Goal: Information Seeking & Learning: Learn about a topic

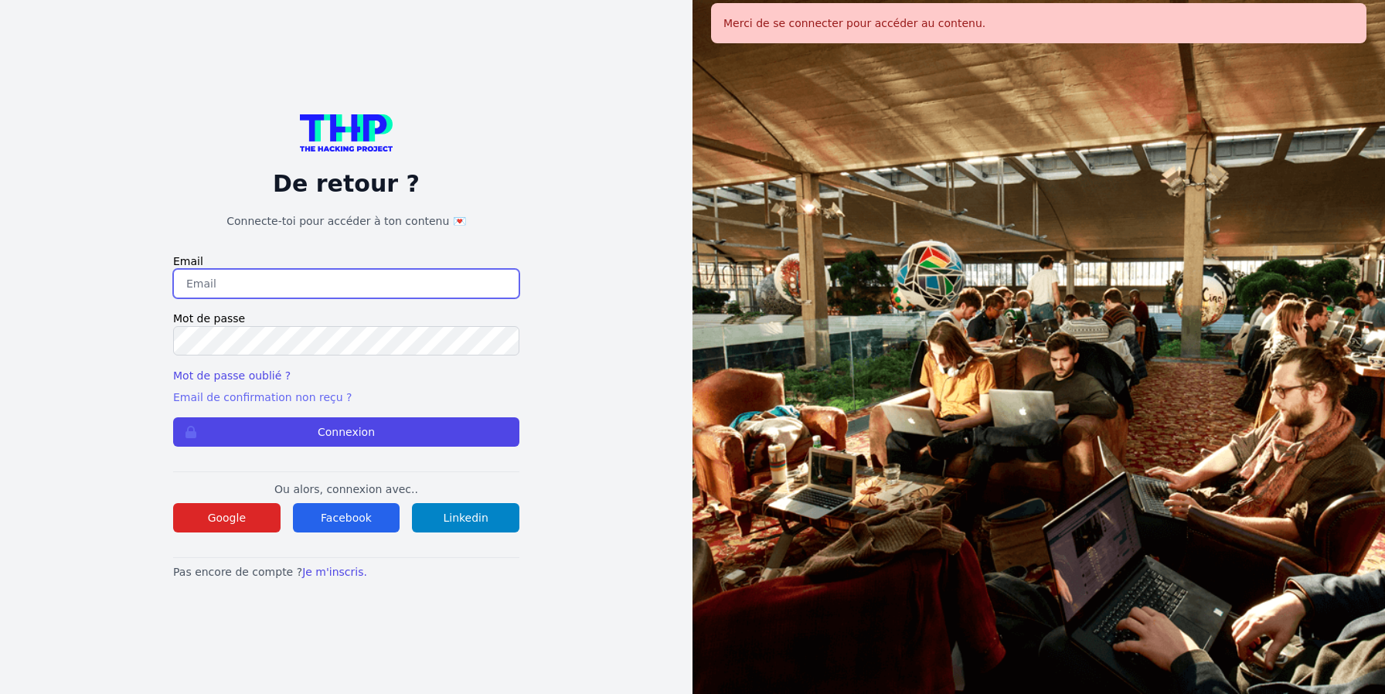
type input "[EMAIL_ADDRESS][DOMAIN_NAME]"
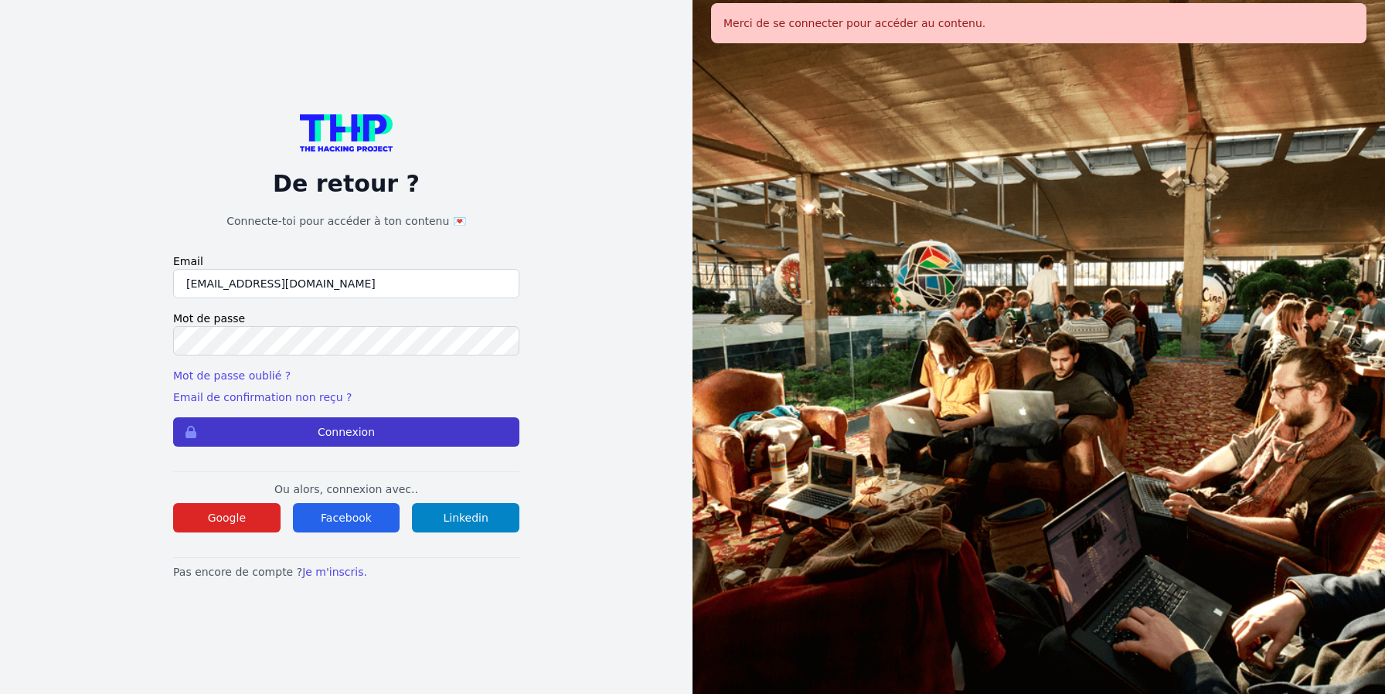
click at [339, 422] on button "Connexion" at bounding box center [346, 431] width 346 height 29
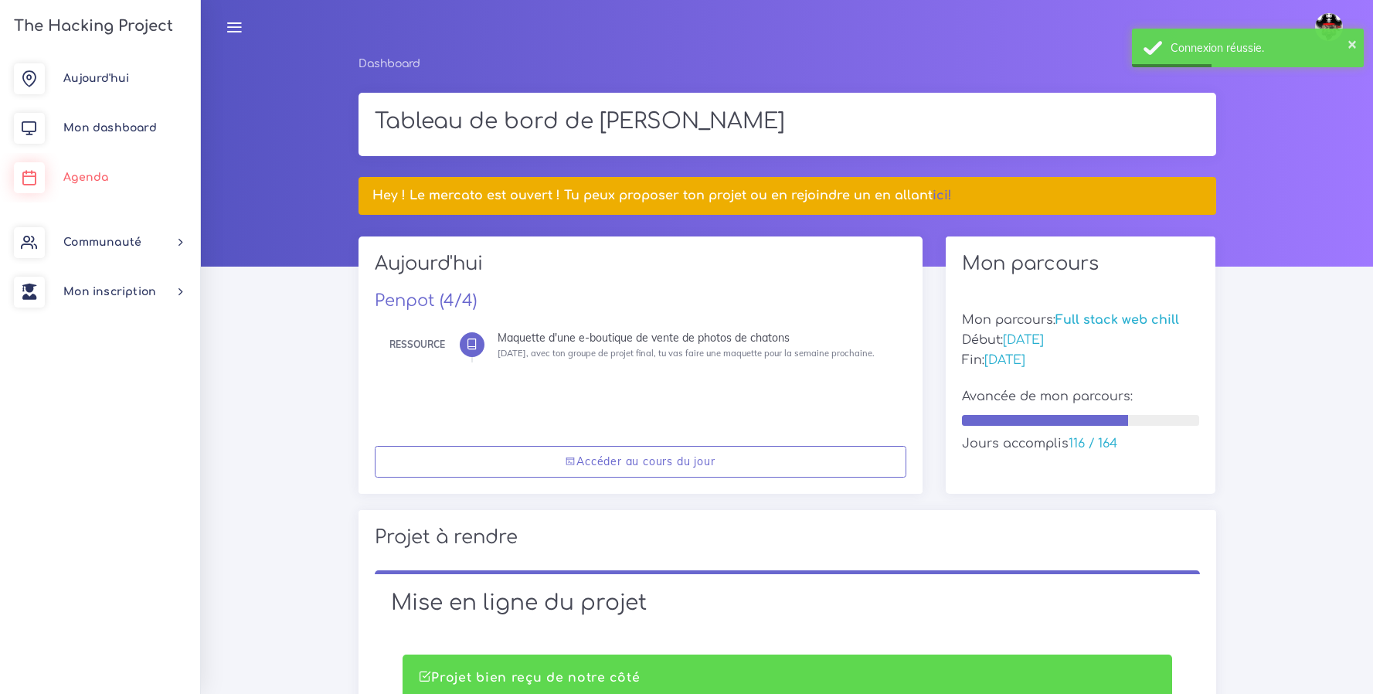
click at [76, 178] on span "Agenda" at bounding box center [85, 178] width 45 height 12
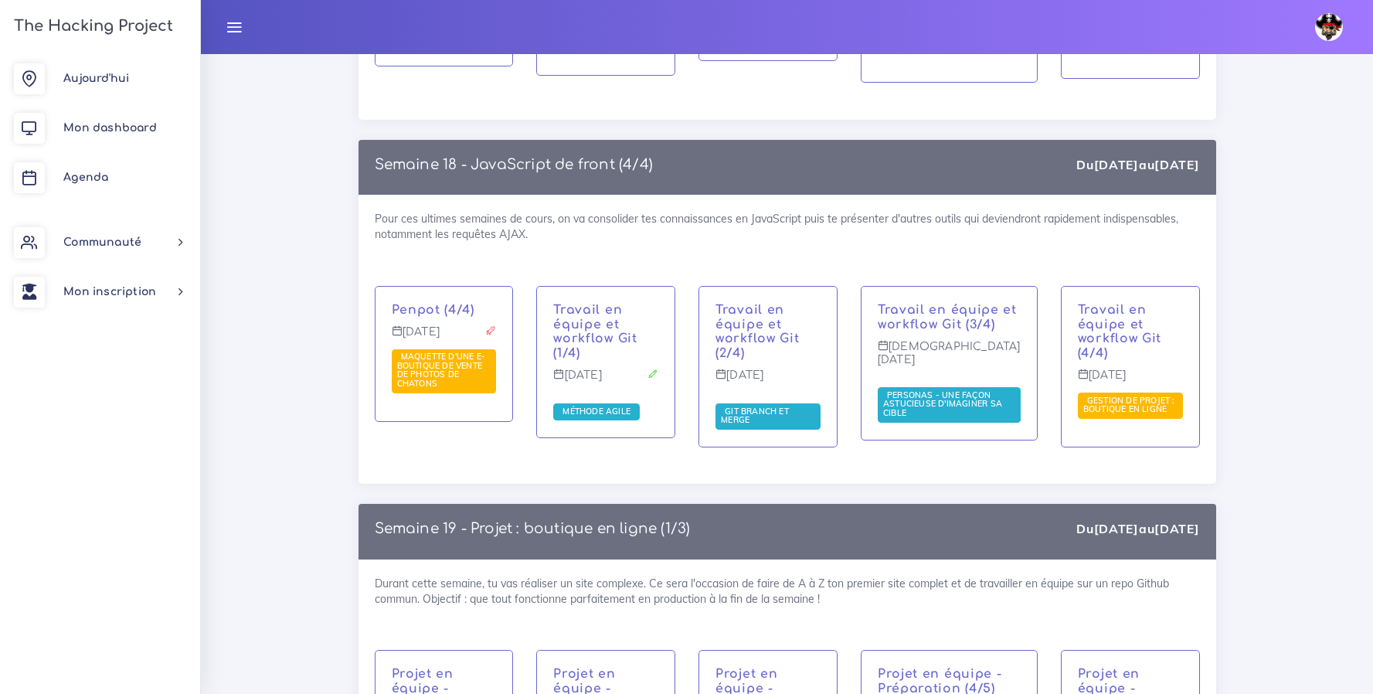
scroll to position [9523, 0]
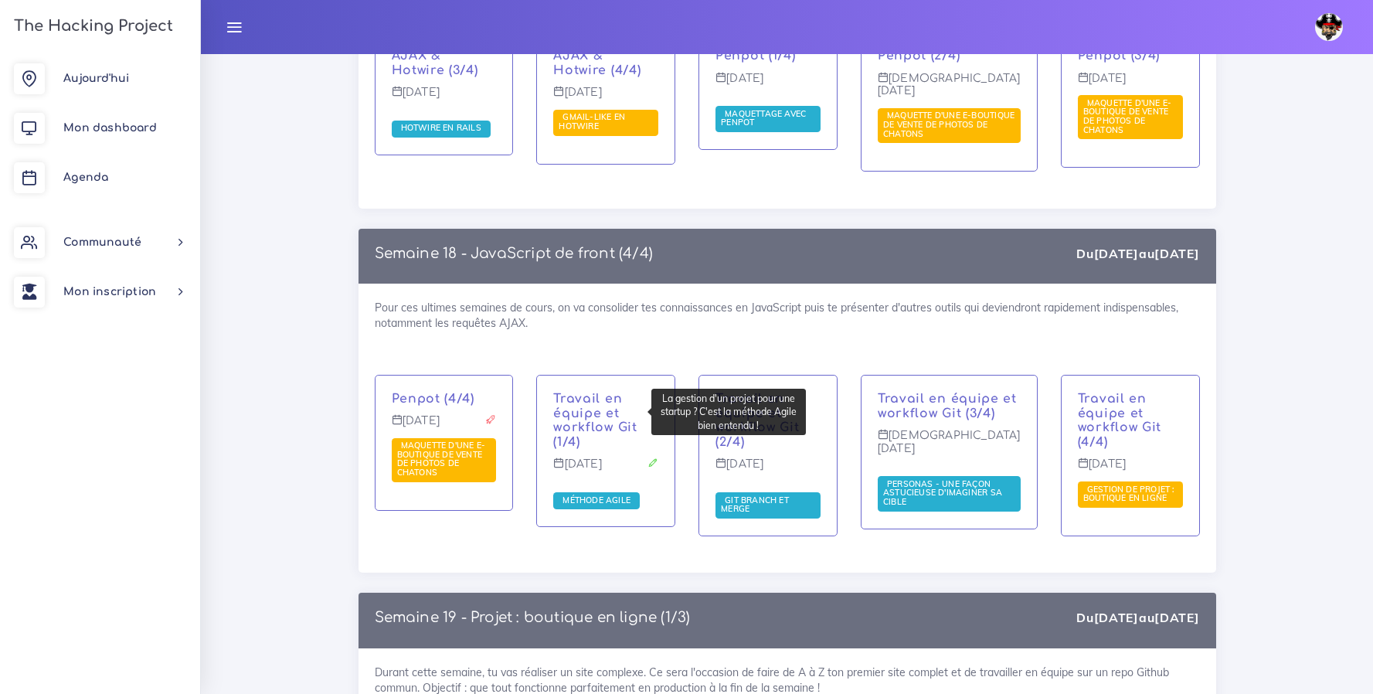
click at [625, 492] on span "Méthode Agile" at bounding box center [596, 500] width 87 height 17
click at [618, 495] on span "Méthode Agile" at bounding box center [597, 500] width 76 height 11
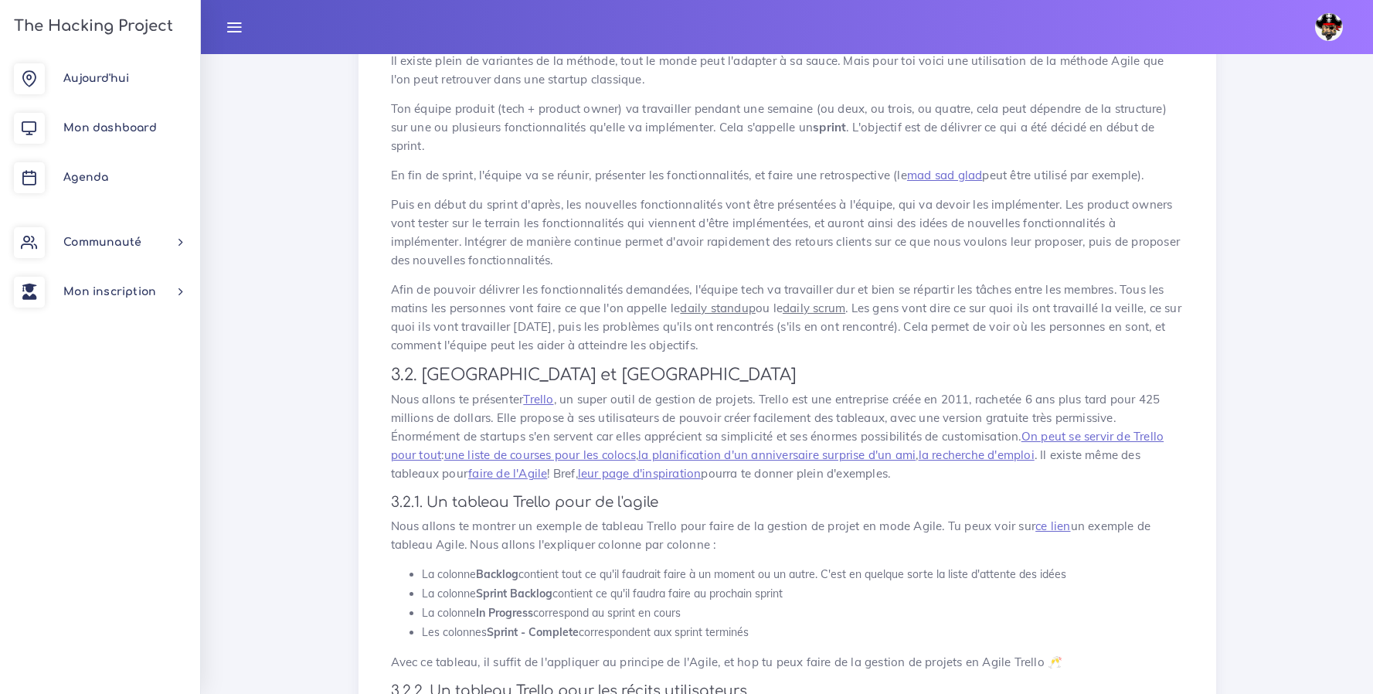
scroll to position [1293, 0]
click at [1059, 530] on link "ce lien" at bounding box center [1053, 529] width 35 height 15
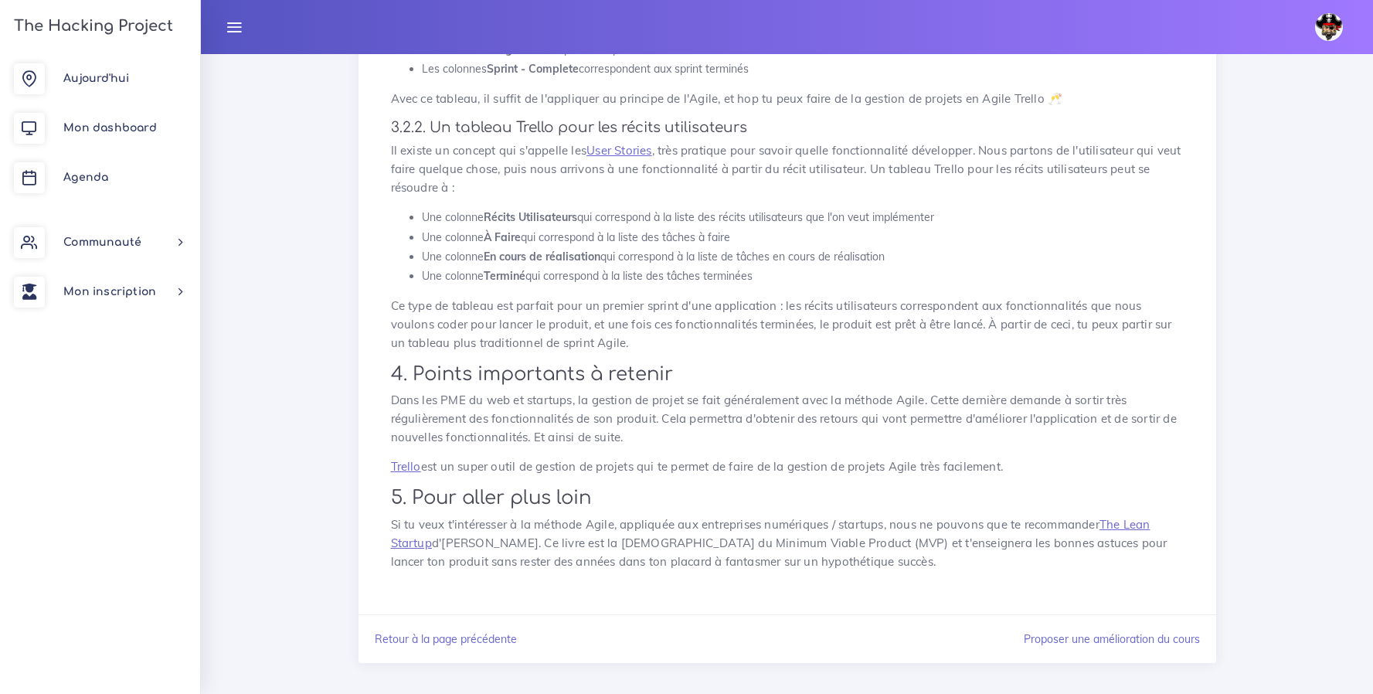
scroll to position [1873, 0]
